Goal: Task Accomplishment & Management: Use online tool/utility

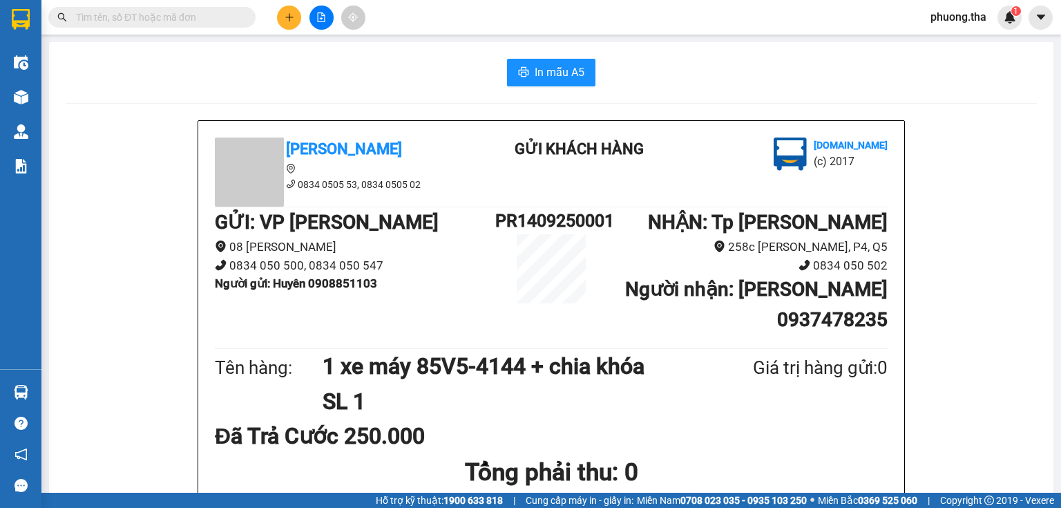
click at [121, 17] on input "text" at bounding box center [157, 17] width 163 height 15
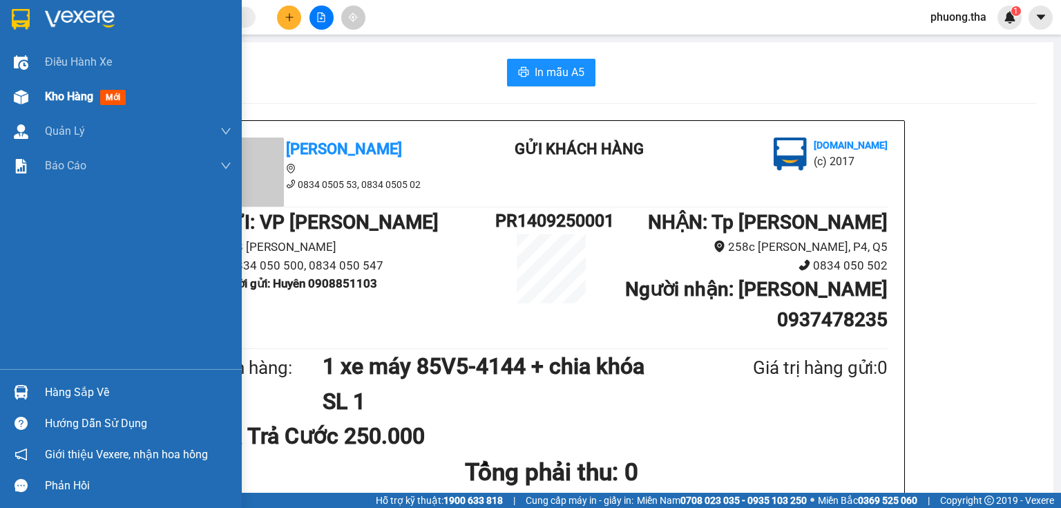
click at [67, 99] on span "Kho hàng" at bounding box center [69, 96] width 48 height 13
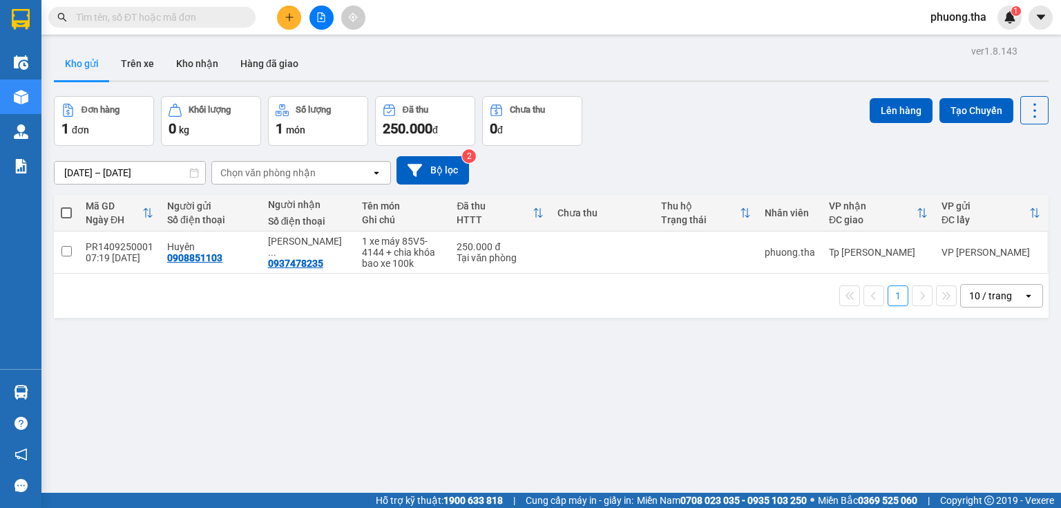
click at [109, 17] on input "text" at bounding box center [157, 17] width 163 height 15
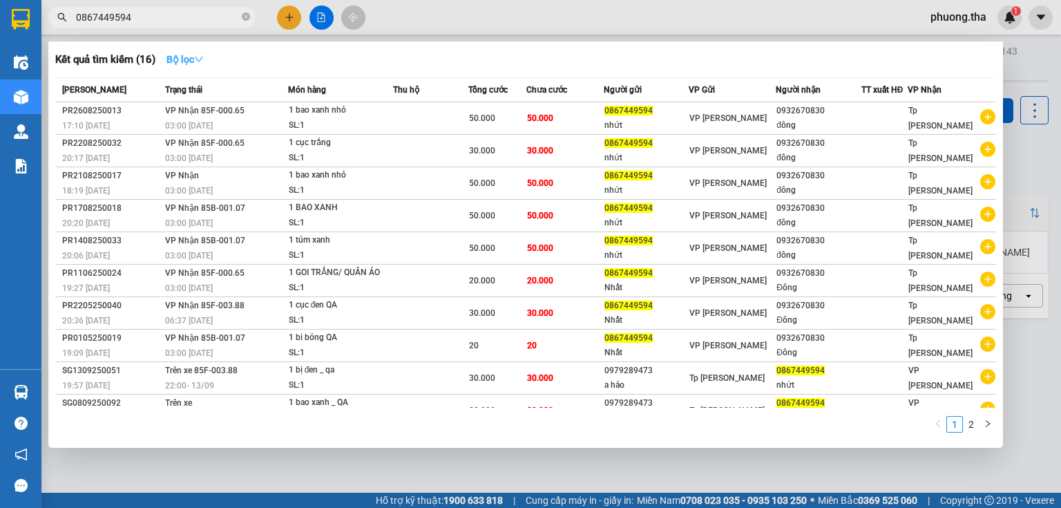
type input "0867449594"
click at [208, 58] on button "Bộ lọc" at bounding box center [184, 59] width 59 height 22
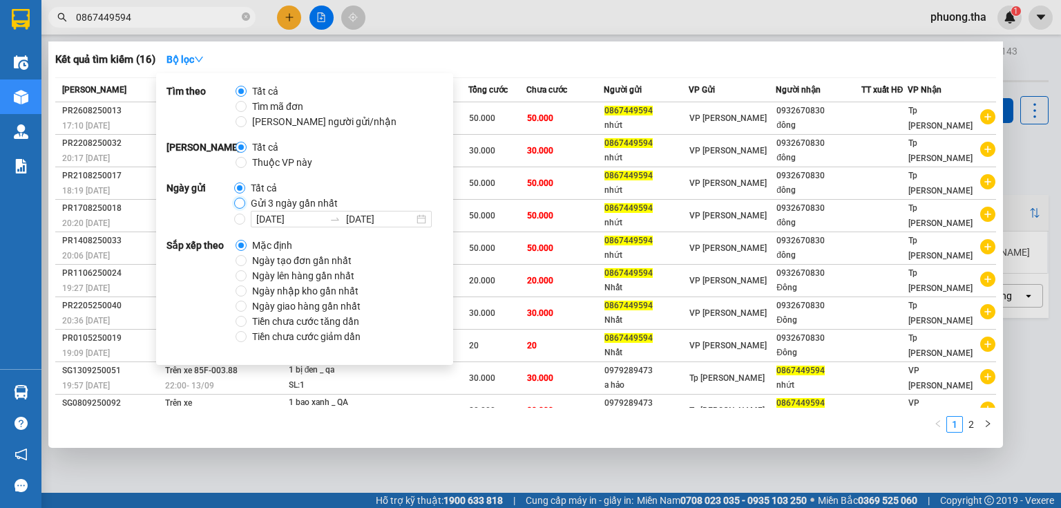
click at [238, 205] on input "Gửi 3 ngày gần nhất" at bounding box center [239, 203] width 11 height 11
radio input "true"
radio input "false"
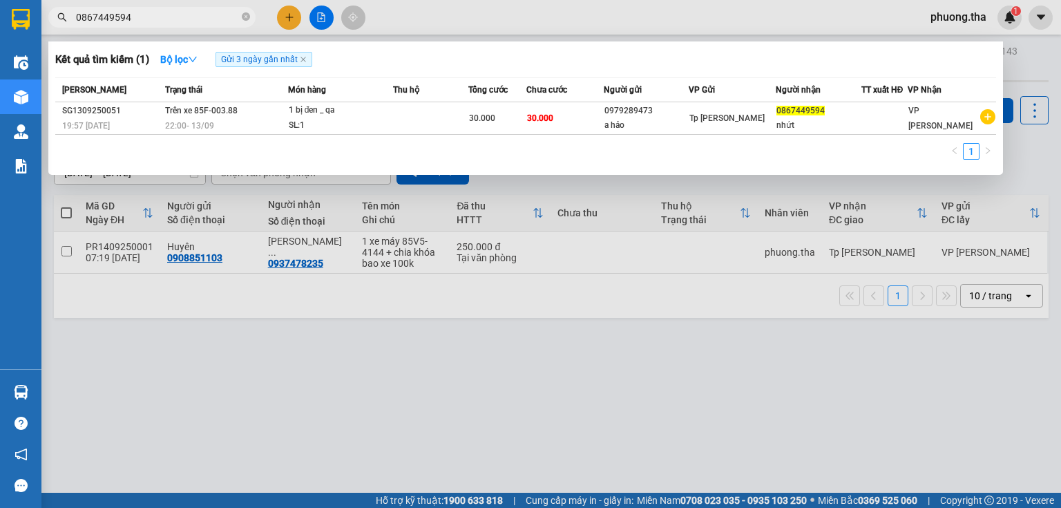
click at [533, 367] on div at bounding box center [530, 254] width 1061 height 508
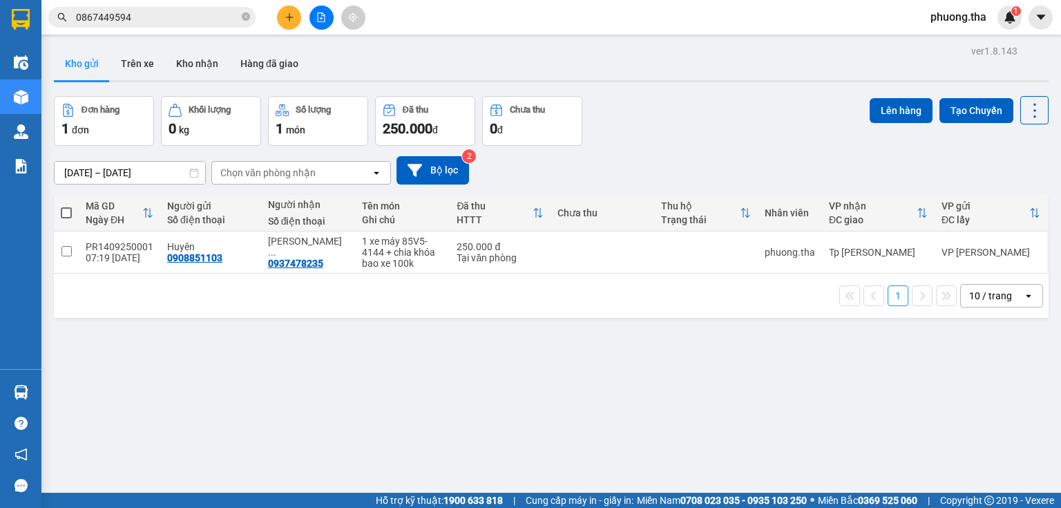
click at [202, 15] on input "0867449594" at bounding box center [157, 17] width 163 height 15
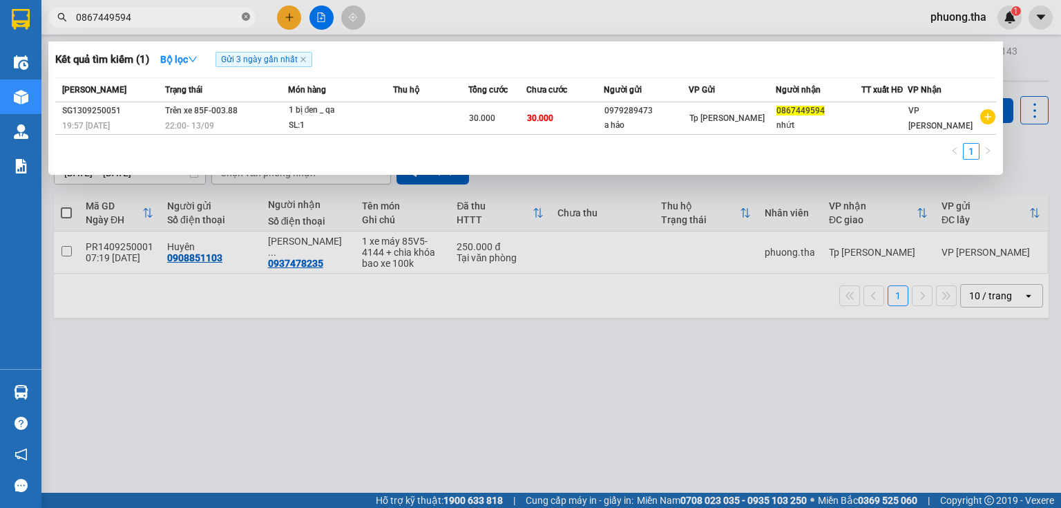
click at [248, 17] on icon "close-circle" at bounding box center [246, 16] width 8 height 8
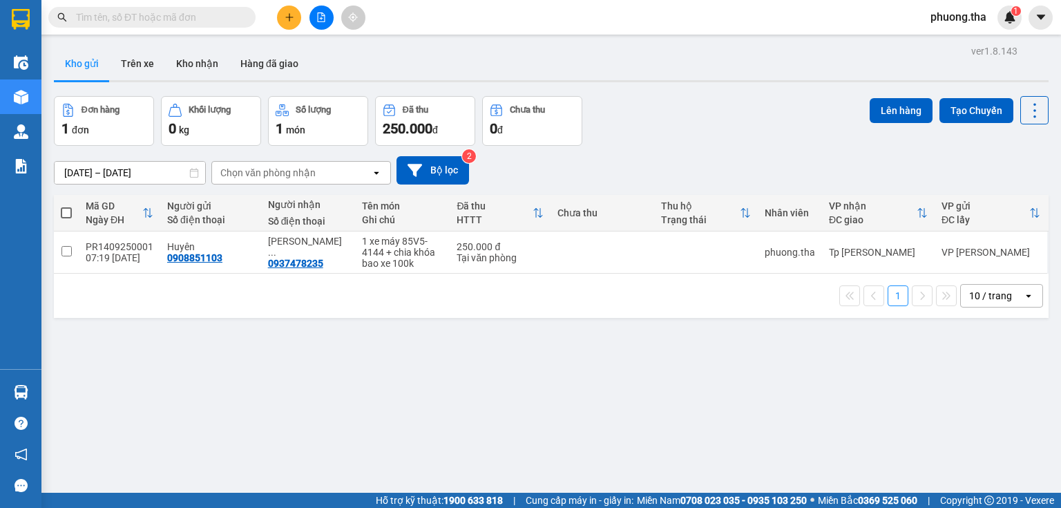
click at [238, 17] on input "text" at bounding box center [157, 17] width 163 height 15
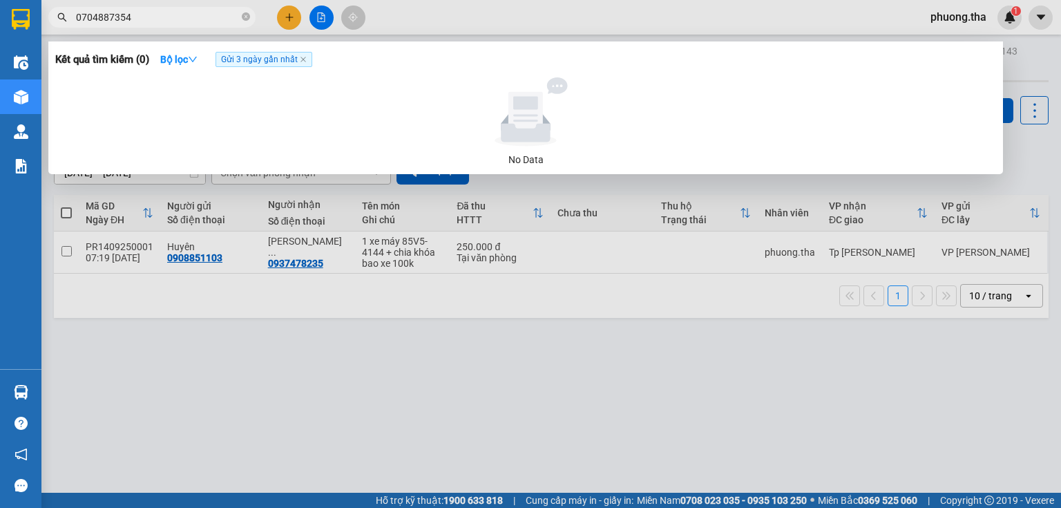
type input "0704887354"
click at [305, 61] on span "Gửi 3 ngày gần nhất" at bounding box center [263, 59] width 97 height 15
click at [305, 61] on icon "close" at bounding box center [303, 59] width 7 height 7
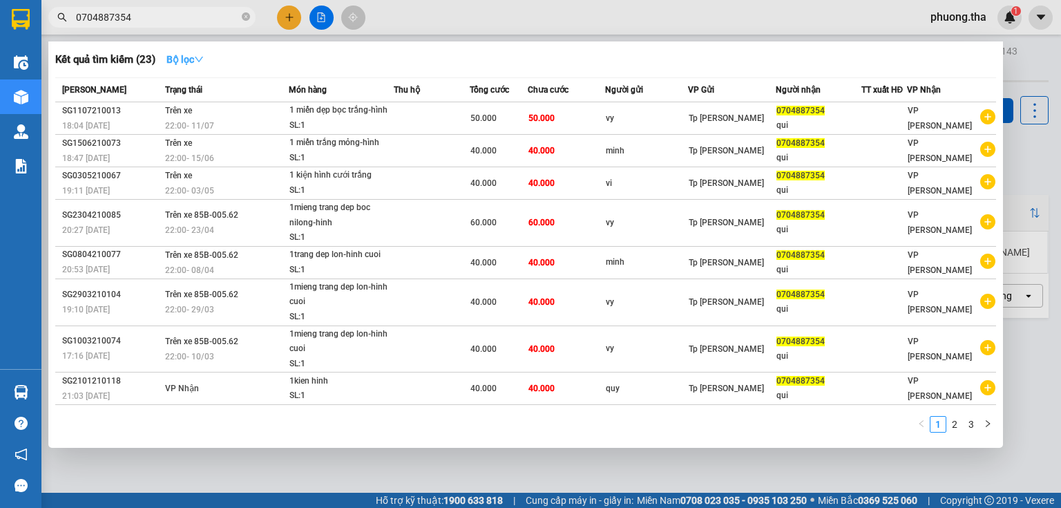
click at [180, 68] on button "Bộ lọc" at bounding box center [184, 59] width 59 height 22
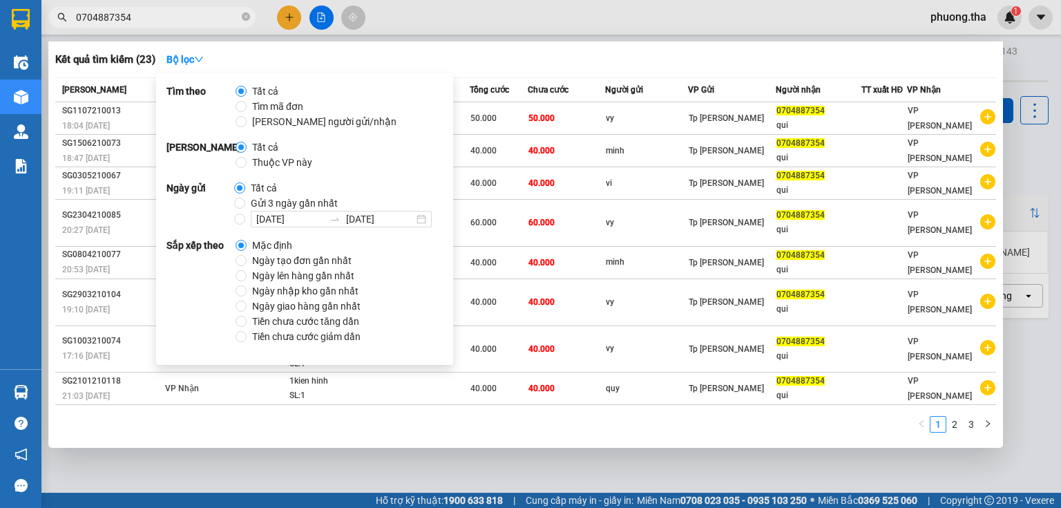
click at [275, 260] on span "Ngày tạo đơn gần nhất" at bounding box center [302, 260] width 110 height 15
click at [247, 260] on input "Ngày tạo đơn gần nhất" at bounding box center [241, 260] width 11 height 11
radio input "true"
radio input "false"
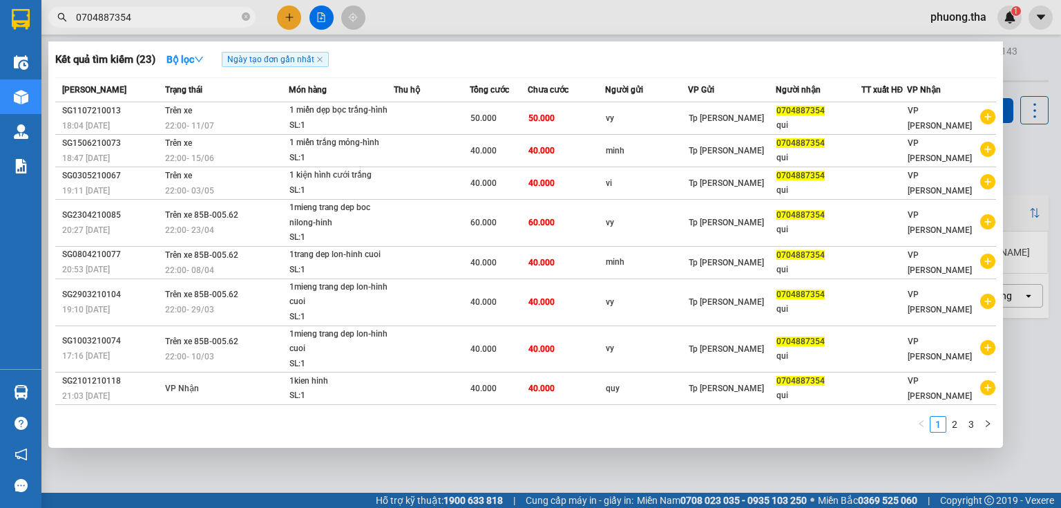
click at [538, 22] on div at bounding box center [530, 254] width 1061 height 508
drag, startPoint x: 127, startPoint y: 15, endPoint x: 68, endPoint y: 32, distance: 61.9
click at [68, 30] on div "Kết quả tìm kiếm ( 23 ) Bộ lọc Ngày tạo đơn gần nhất Mã ĐH Trạng thái Món hàng …" at bounding box center [134, 18] width 269 height 24
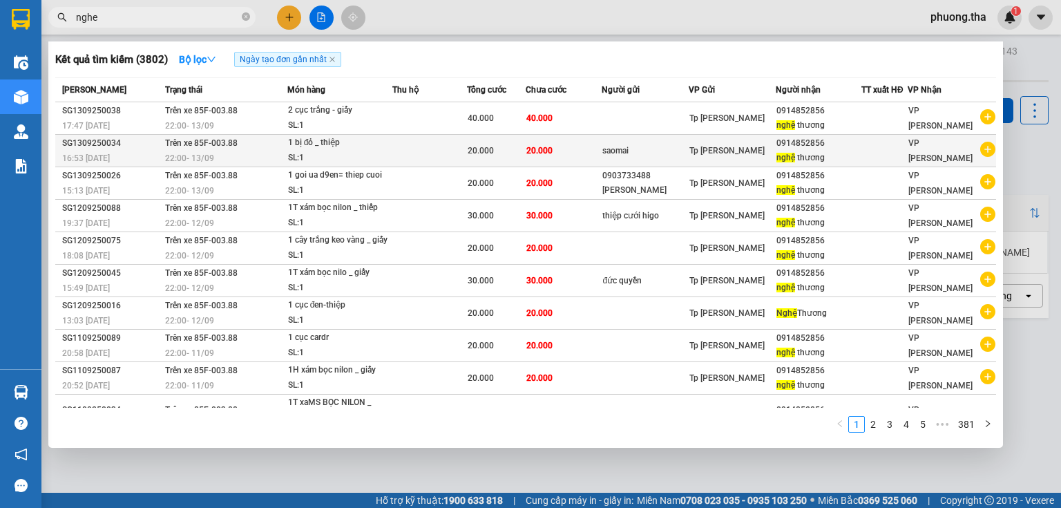
type input "nghe"
click at [338, 143] on div "1 bị đỏ _ thiệp" at bounding box center [340, 142] width 104 height 15
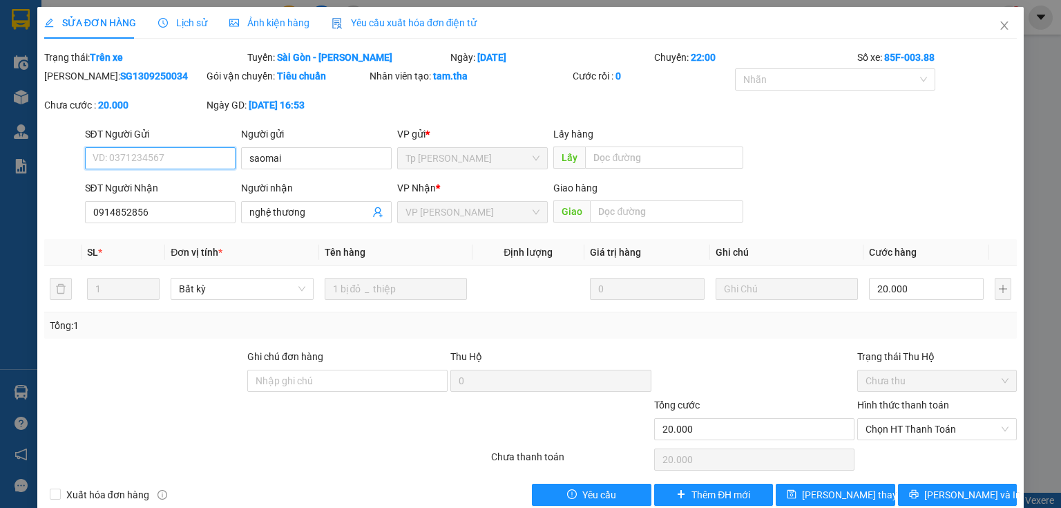
type input "saomai"
type input "0914852856"
type input "nghệ thương"
type input "20.000"
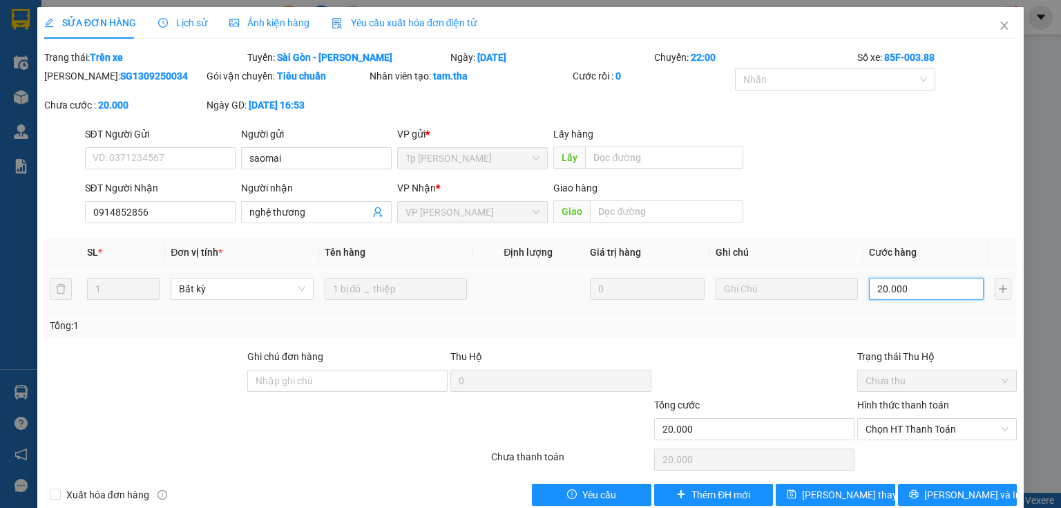
click at [908, 290] on input "20.000" at bounding box center [926, 289] width 115 height 22
type input "3"
type input "30"
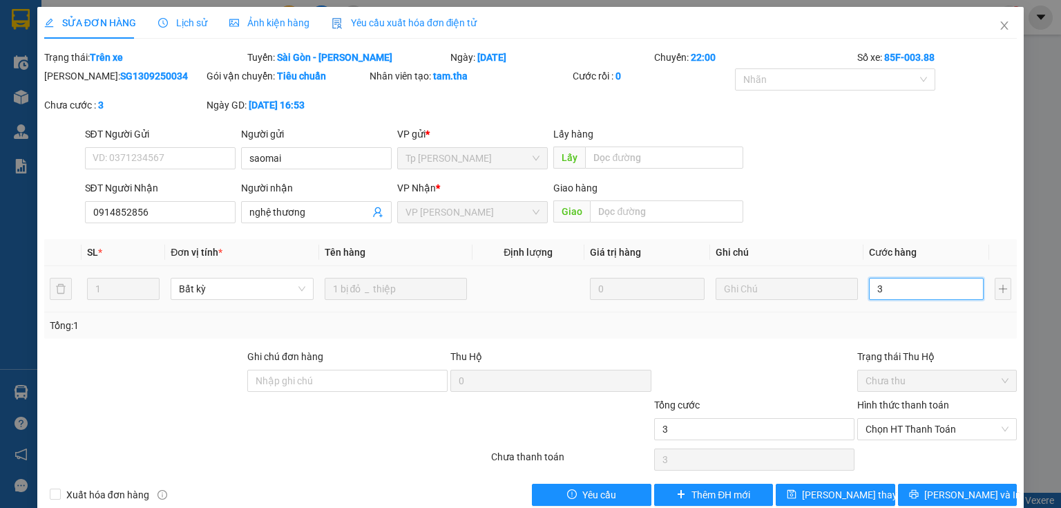
type input "30"
type input "30.000"
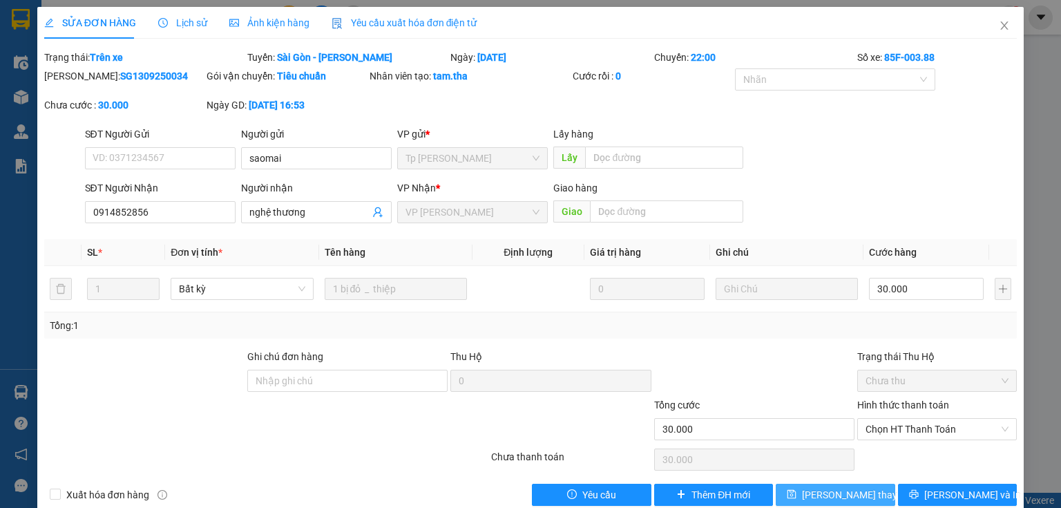
click at [852, 489] on span "[PERSON_NAME] thay đổi" at bounding box center [857, 494] width 110 height 15
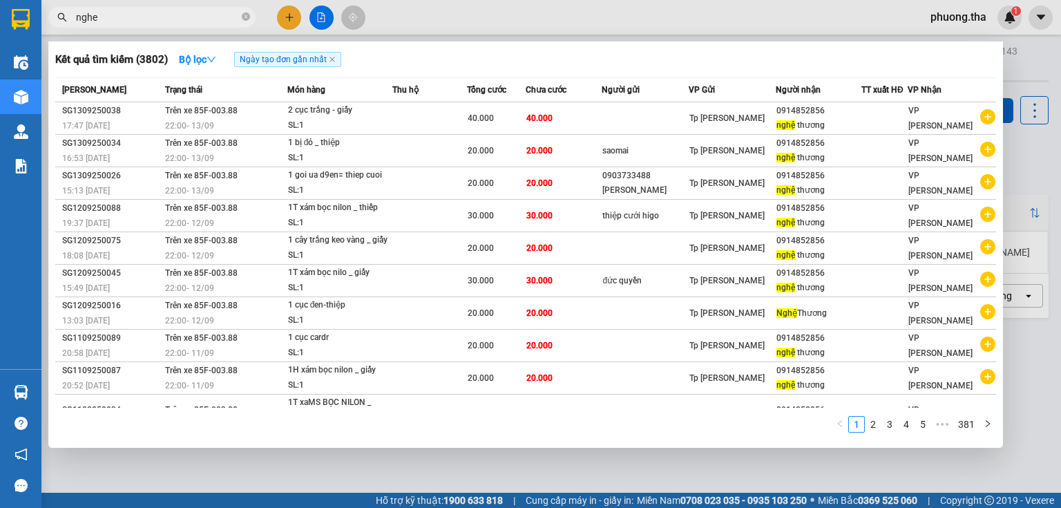
drag, startPoint x: 124, startPoint y: 20, endPoint x: 105, endPoint y: 32, distance: 22.4
click at [116, 23] on input "nghe" at bounding box center [157, 17] width 163 height 15
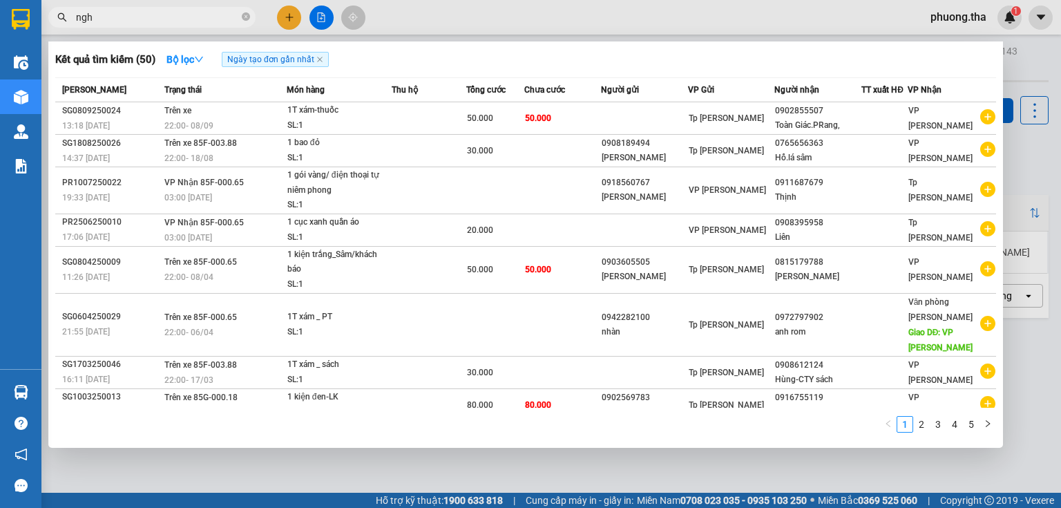
type input "nghe"
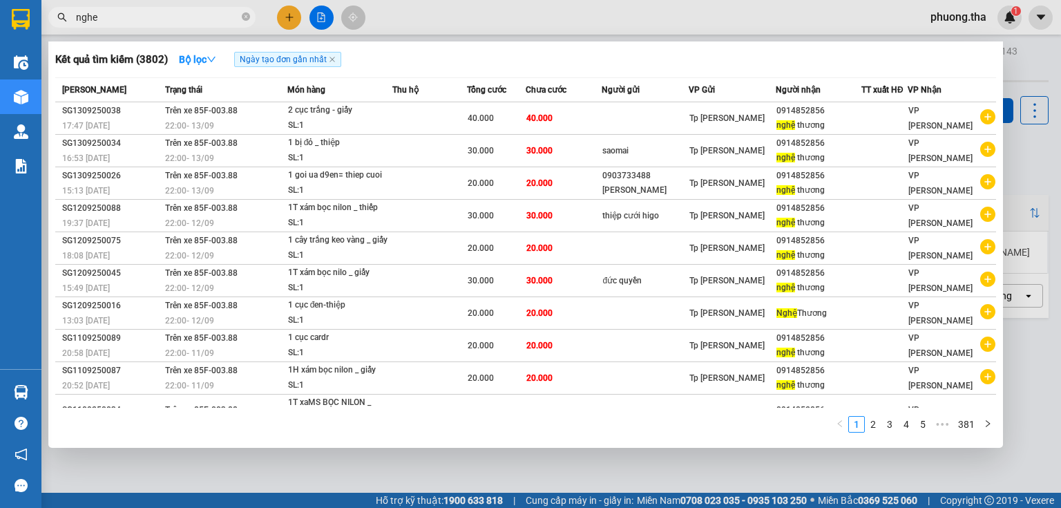
click at [961, 16] on div at bounding box center [530, 254] width 1061 height 508
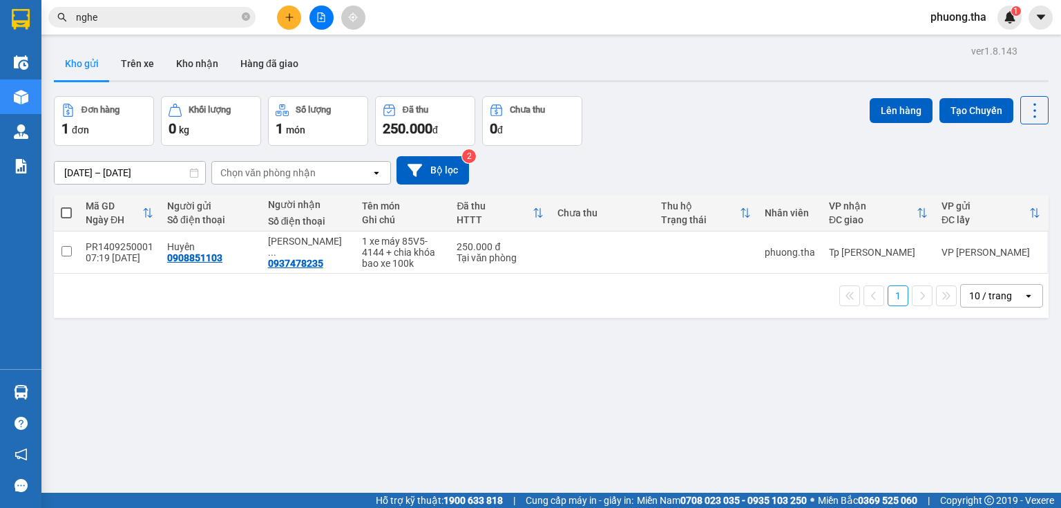
click at [968, 17] on span "phuong.tha" at bounding box center [958, 16] width 78 height 17
click at [972, 46] on span "Đăng xuất" at bounding box center [968, 42] width 58 height 15
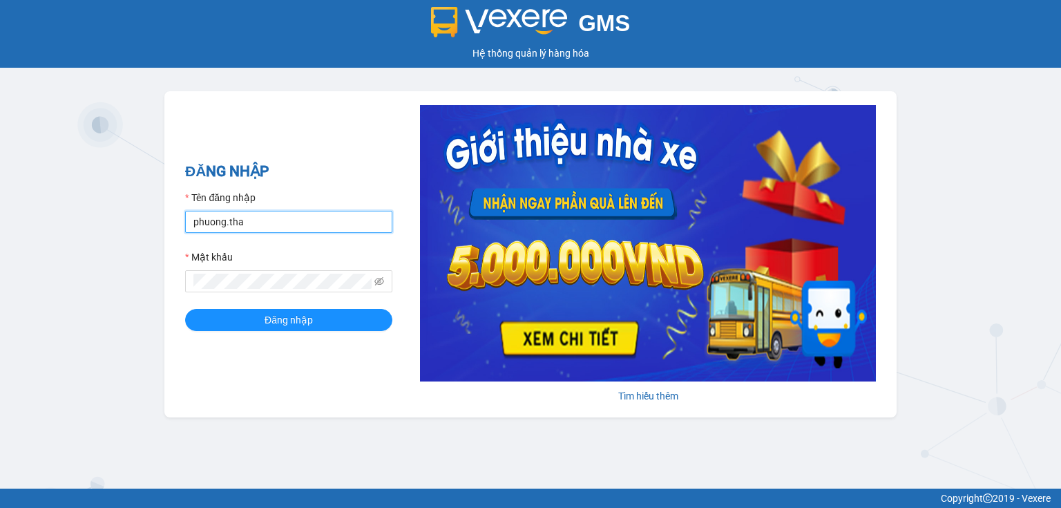
click at [347, 227] on input "phuong.tha" at bounding box center [288, 222] width 207 height 22
type input "thao.tha"
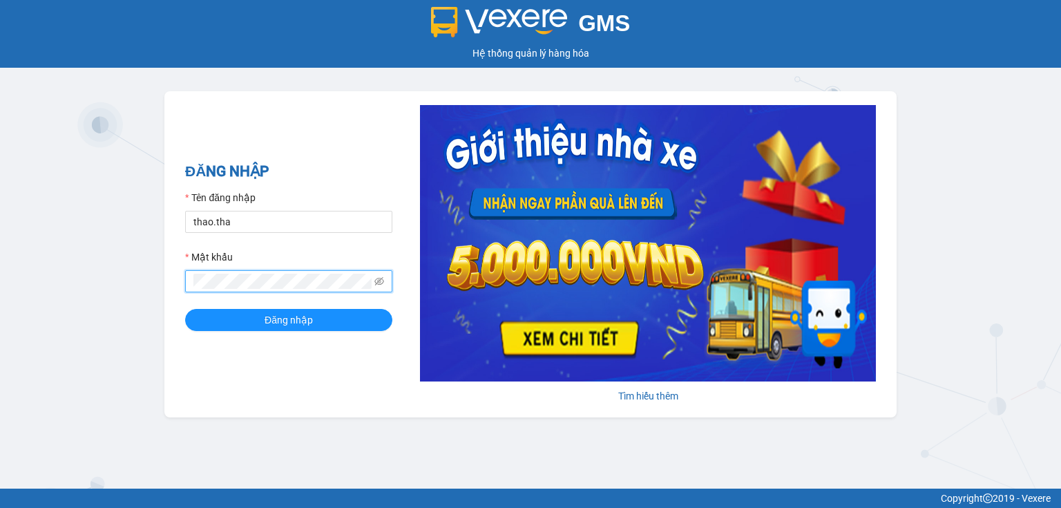
click at [186, 274] on span at bounding box center [288, 281] width 207 height 22
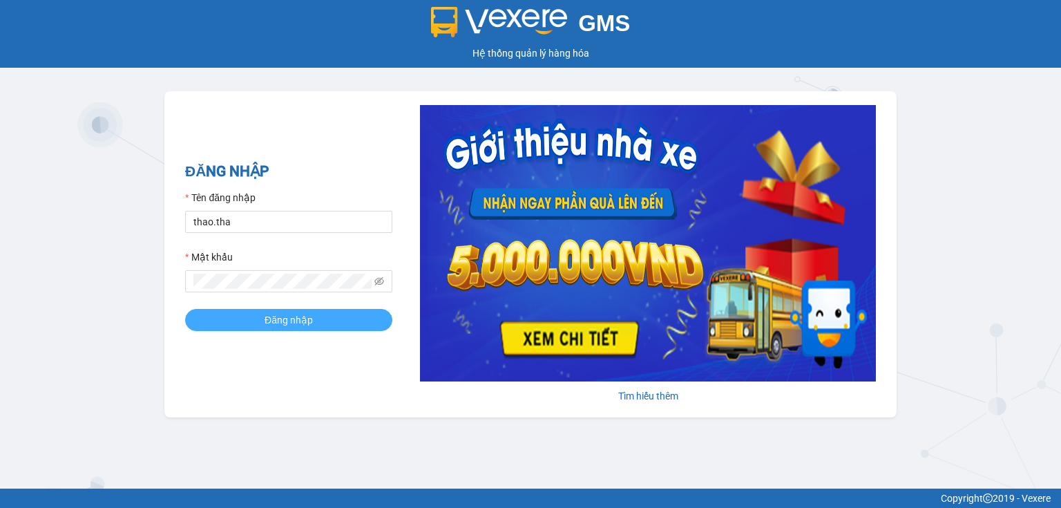
click at [209, 318] on button "Đăng nhập" at bounding box center [288, 320] width 207 height 22
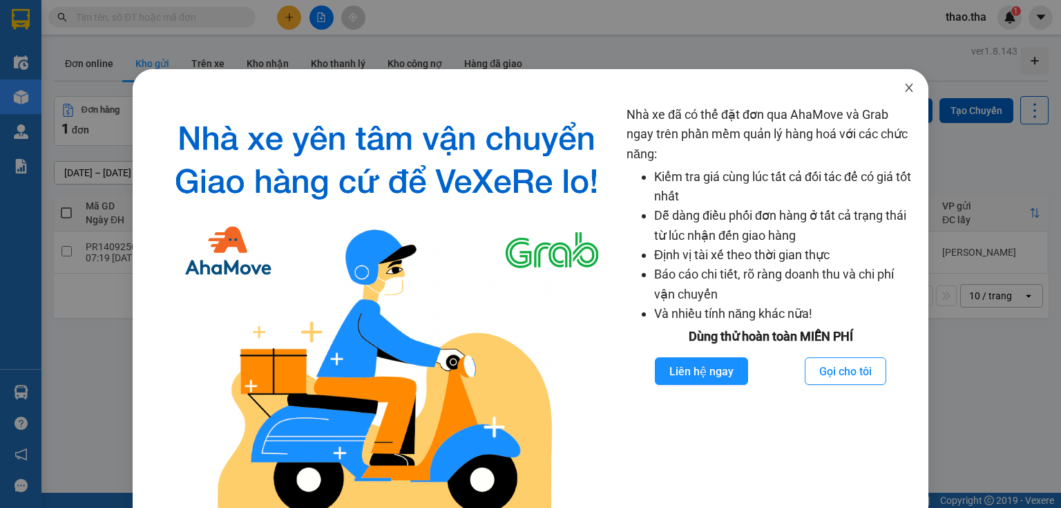
click at [903, 90] on icon "close" at bounding box center [908, 87] width 11 height 11
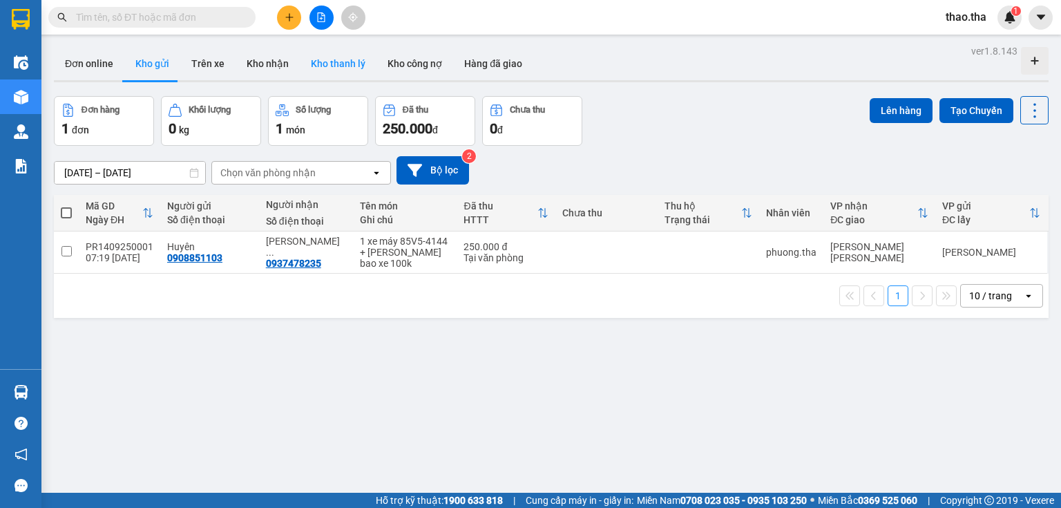
drag, startPoint x: 302, startPoint y: 83, endPoint x: 325, endPoint y: 73, distance: 25.0
drag, startPoint x: 325, startPoint y: 73, endPoint x: 327, endPoint y: 14, distance: 58.7
click at [327, 14] on button at bounding box center [321, 18] width 24 height 24
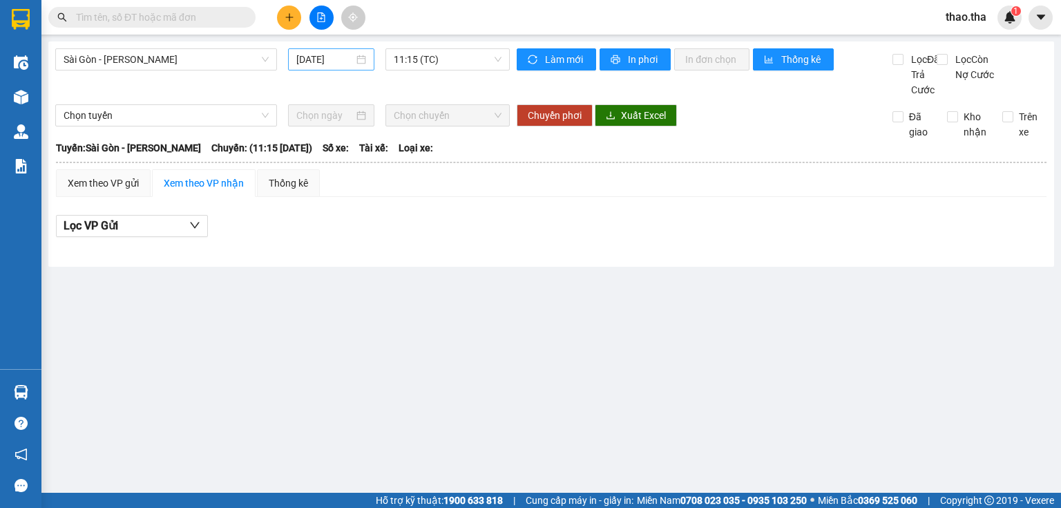
click at [326, 57] on input "[DATE]" at bounding box center [324, 59] width 57 height 15
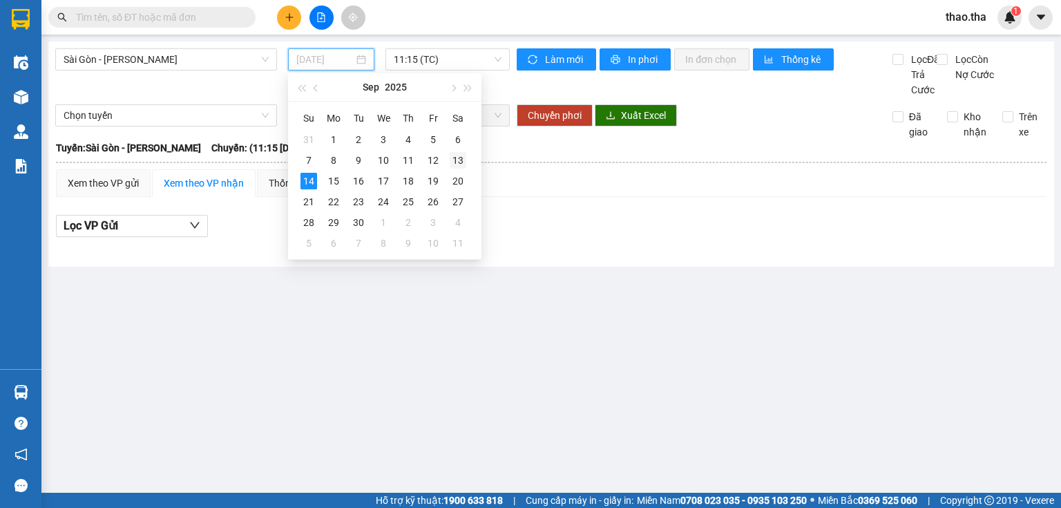
click at [465, 161] on div "13" at bounding box center [458, 160] width 17 height 17
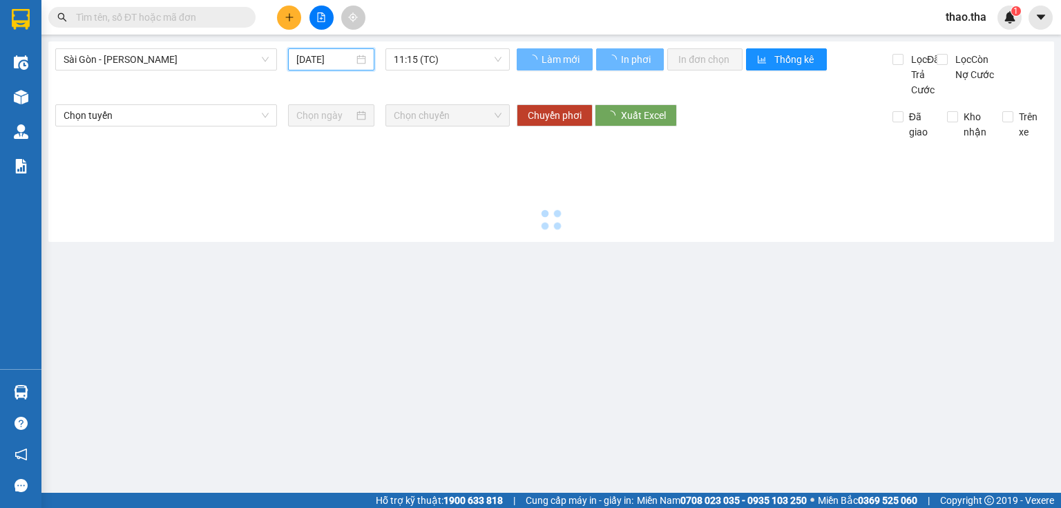
type input "[DATE]"
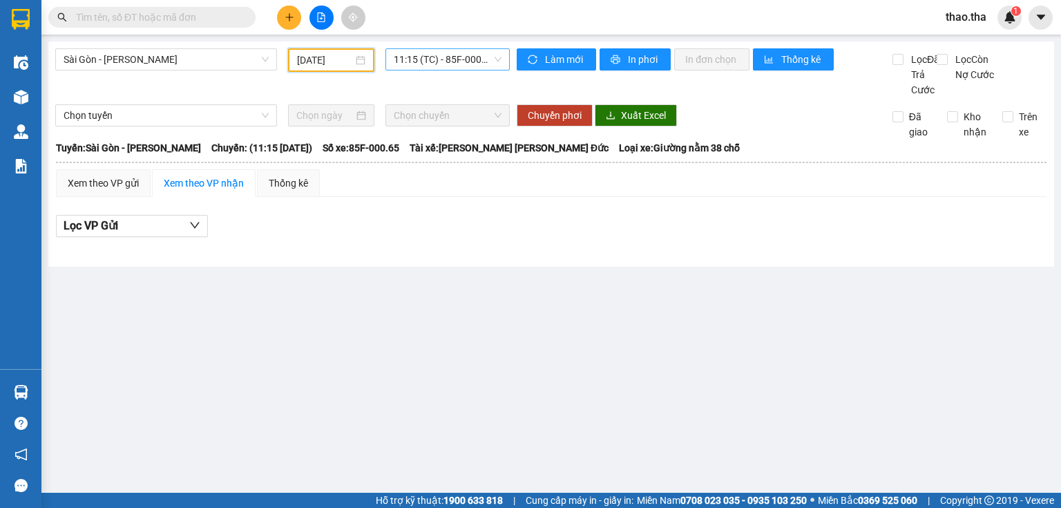
click at [450, 60] on span "11:15 (TC) - 85F-000.65" at bounding box center [448, 59] width 108 height 21
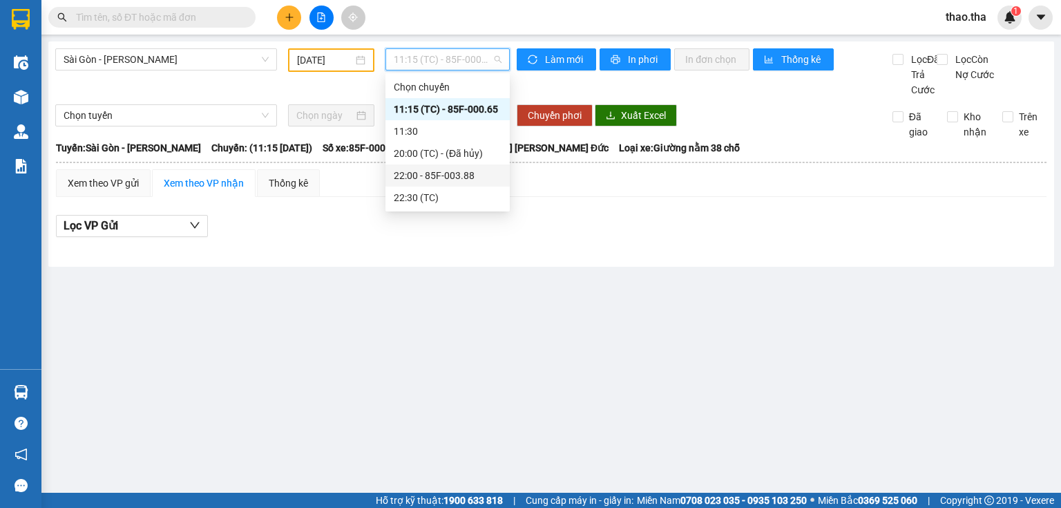
click at [451, 173] on div "22:00 - 85F-003.88" at bounding box center [448, 175] width 108 height 15
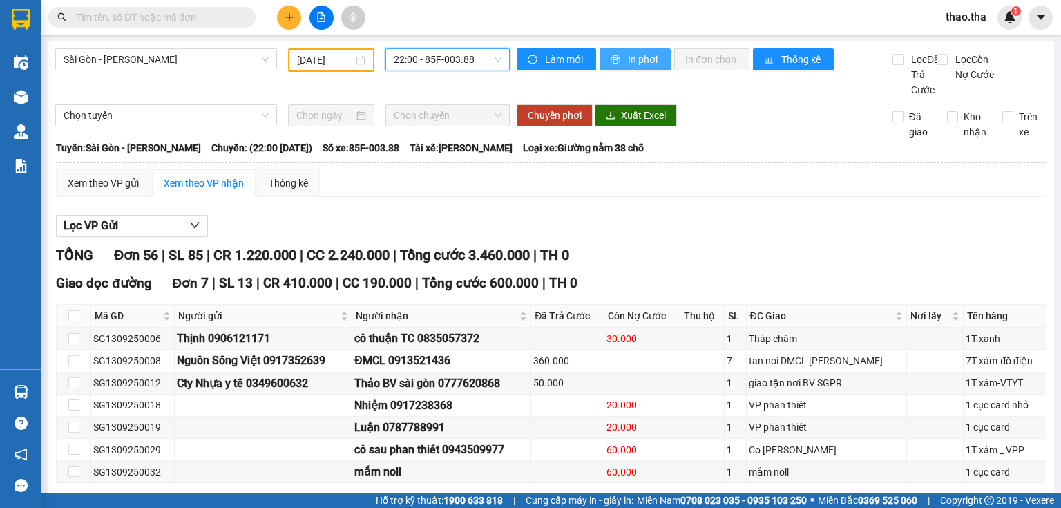
click at [628, 54] on span "In phơi" at bounding box center [644, 59] width 32 height 15
